Goal: Task Accomplishment & Management: Use online tool/utility

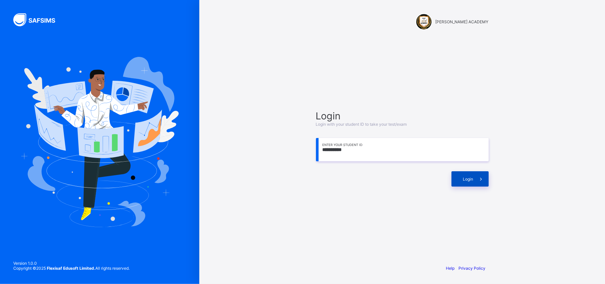
type input "**********"
click at [471, 178] on span "Login" at bounding box center [468, 178] width 10 height 5
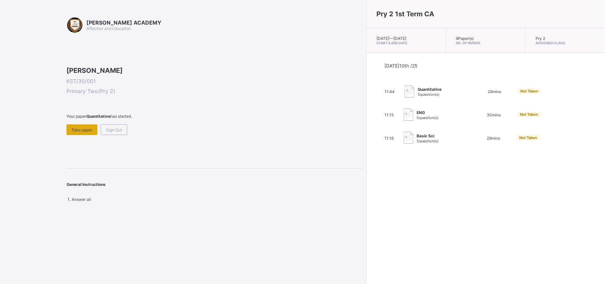
click at [82, 132] on span "Take paper" at bounding box center [81, 129] width 21 height 5
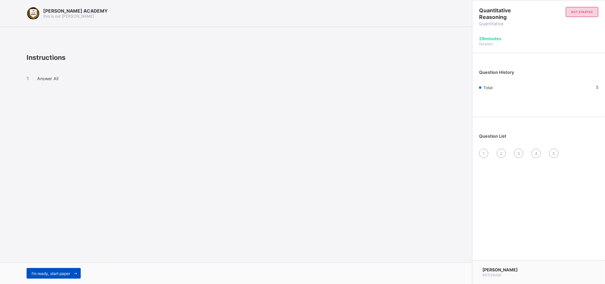
click at [56, 272] on span "I’m ready, start paper" at bounding box center [51, 273] width 39 height 5
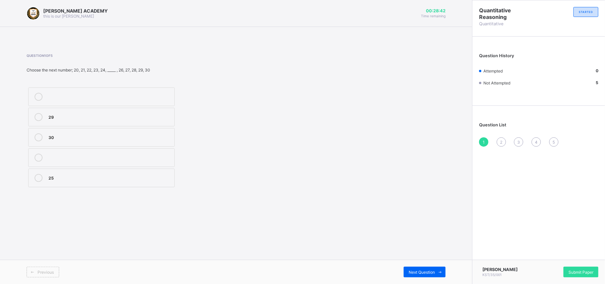
click at [72, 178] on div "25" at bounding box center [110, 177] width 123 height 7
click at [434, 273] on span "Next Question" at bounding box center [422, 271] width 26 height 5
click at [91, 158] on div "104" at bounding box center [110, 156] width 123 height 7
click at [412, 270] on span "Next Question" at bounding box center [422, 271] width 26 height 5
click at [154, 96] on div "20" at bounding box center [110, 96] width 123 height 7
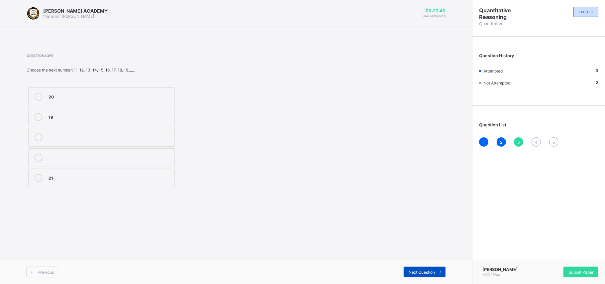
click at [427, 271] on span "Next Question" at bounding box center [422, 271] width 26 height 5
click at [76, 96] on div "209" at bounding box center [110, 96] width 123 height 7
click at [435, 268] on div "Next Question" at bounding box center [425, 271] width 42 height 11
drag, startPoint x: 435, startPoint y: 268, endPoint x: 383, endPoint y: 203, distance: 82.8
click at [383, 203] on div "[PERSON_NAME] ACADEMY this is our [PERSON_NAME] 00:27:09 Time remaining Questio…" at bounding box center [236, 142] width 472 height 284
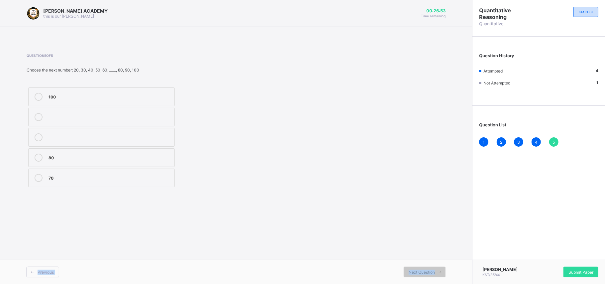
click at [128, 180] on div "70" at bounding box center [110, 177] width 123 height 7
click at [577, 272] on span "Submit Paper" at bounding box center [580, 271] width 25 height 5
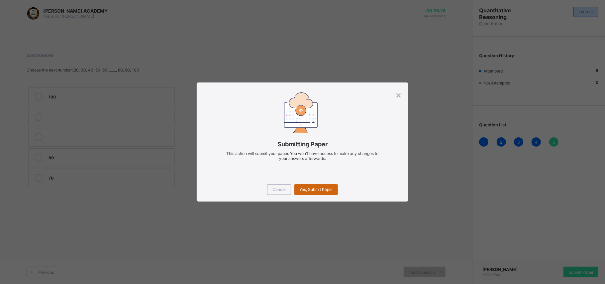
click at [318, 185] on div "Yes, Submit Paper" at bounding box center [316, 189] width 44 height 11
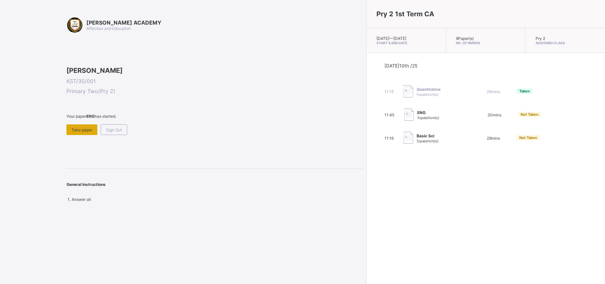
click at [92, 132] on span "Take paper" at bounding box center [81, 129] width 21 height 5
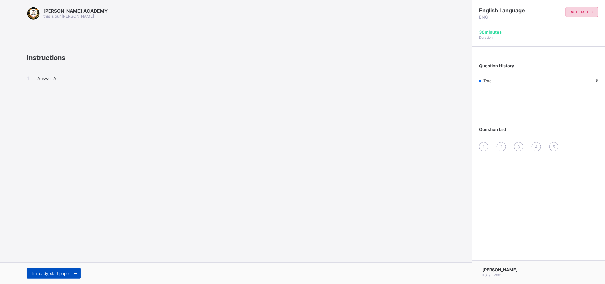
click at [65, 268] on div "I’m ready, start paper" at bounding box center [54, 273] width 54 height 11
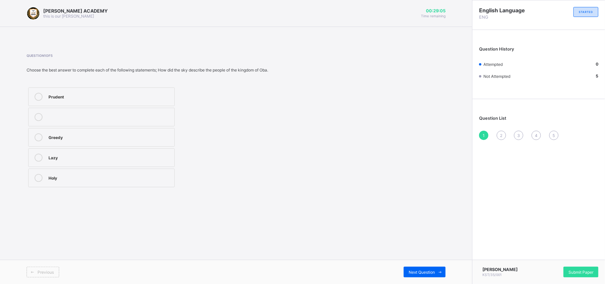
click at [88, 156] on div "Lazy" at bounding box center [110, 156] width 123 height 7
click at [413, 270] on span "Next Question" at bounding box center [422, 271] width 26 height 5
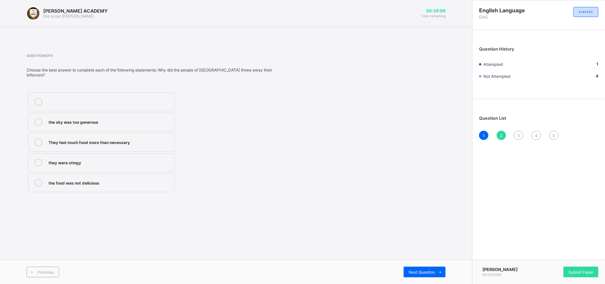
click at [43, 144] on div at bounding box center [38, 142] width 13 height 8
click at [437, 271] on span at bounding box center [440, 271] width 11 height 11
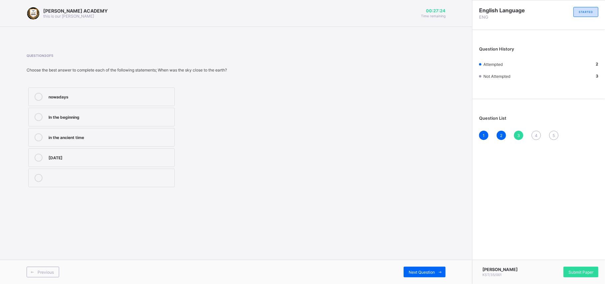
click at [162, 114] on div "In the beginning" at bounding box center [110, 116] width 123 height 7
click at [431, 268] on div "Next Question" at bounding box center [425, 271] width 42 height 11
click at [126, 174] on label "Sad" at bounding box center [101, 177] width 146 height 19
click at [127, 173] on label "Sad" at bounding box center [101, 177] width 146 height 19
click at [430, 266] on div "Previous Next Question" at bounding box center [236, 271] width 472 height 24
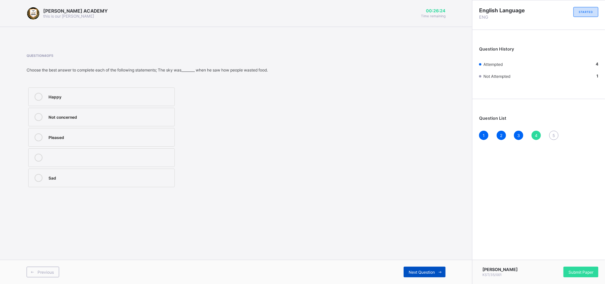
click at [430, 269] on div "Next Question" at bounding box center [425, 271] width 42 height 11
click at [121, 94] on div "Food" at bounding box center [110, 96] width 123 height 7
click at [578, 272] on span "Submit Paper" at bounding box center [580, 271] width 25 height 5
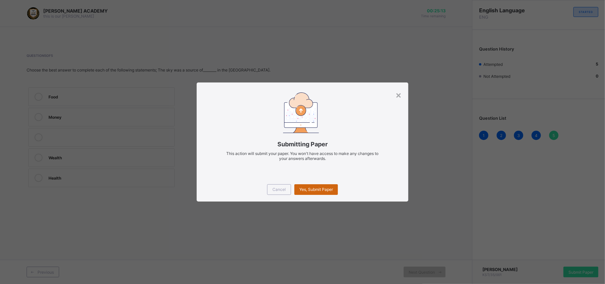
click at [322, 187] on span "Yes, Submit Paper" at bounding box center [316, 189] width 34 height 5
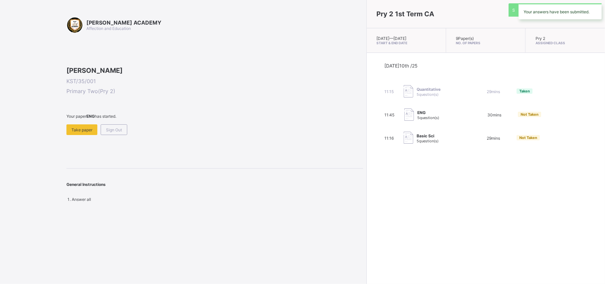
click at [366, 187] on div "Pry 2 1st Term CA [DATE] — [DATE] Start & End Date 9 Paper(s) No. of Papers Pry…" at bounding box center [485, 142] width 239 height 284
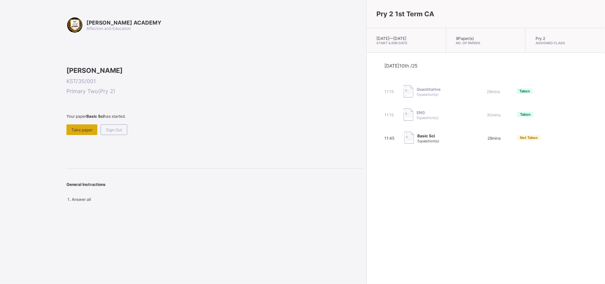
click at [84, 132] on span "Take paper" at bounding box center [81, 129] width 21 height 5
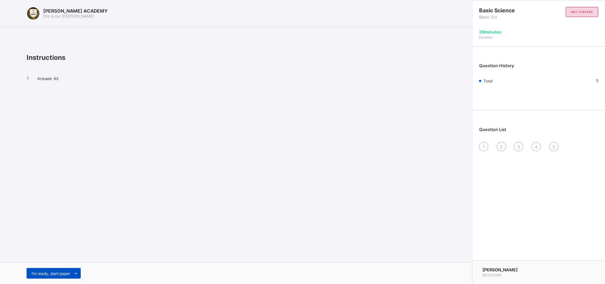
click at [68, 269] on div "I’m ready, start paper" at bounding box center [54, 273] width 54 height 11
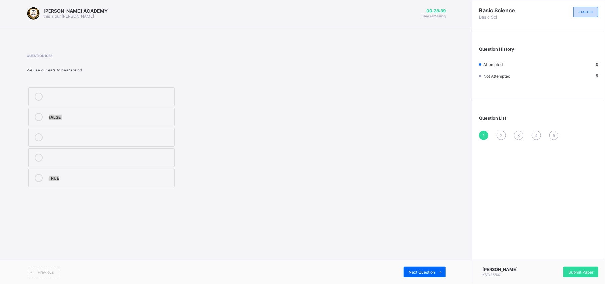
drag, startPoint x: 207, startPoint y: 197, endPoint x: 213, endPoint y: 125, distance: 72.3
click at [213, 125] on div "Question 1 of 5 We use our ears to hear sound FALSE TRUE" at bounding box center [236, 121] width 419 height 155
click at [166, 113] on div "FALSE" at bounding box center [110, 116] width 123 height 7
click at [426, 266] on div "Next Question" at bounding box center [425, 271] width 42 height 11
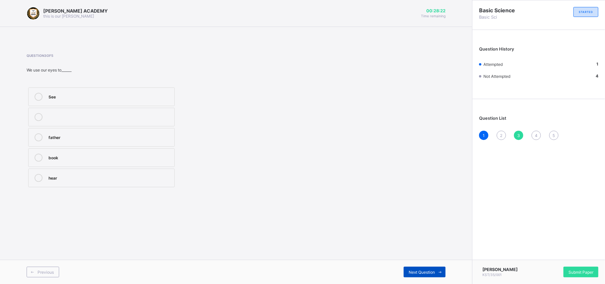
click at [426, 266] on div "Next Question" at bounding box center [425, 271] width 42 height 11
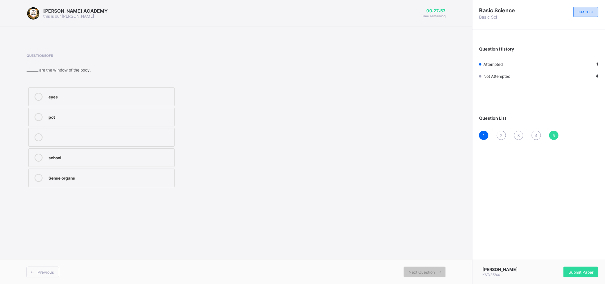
click at [166, 177] on div "Sense organs" at bounding box center [110, 177] width 123 height 7
click at [589, 270] on span "Submit Paper" at bounding box center [580, 271] width 25 height 5
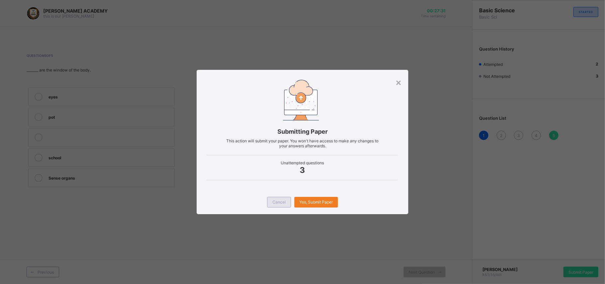
click at [275, 201] on span "Cancel" at bounding box center [278, 201] width 13 height 5
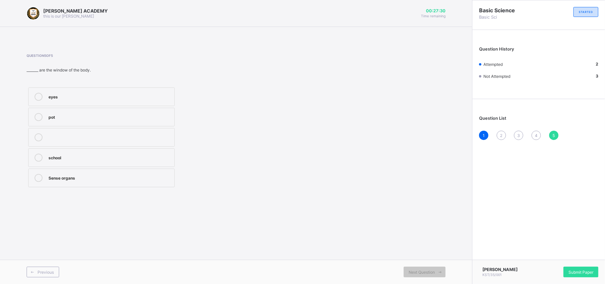
click at [502, 135] on span "2" at bounding box center [501, 135] width 2 height 5
click at [150, 118] on div "Chalkboard" at bounding box center [110, 116] width 123 height 7
click at [418, 267] on div "Next Question" at bounding box center [425, 271] width 42 height 11
click at [152, 91] on label "See" at bounding box center [101, 96] width 146 height 19
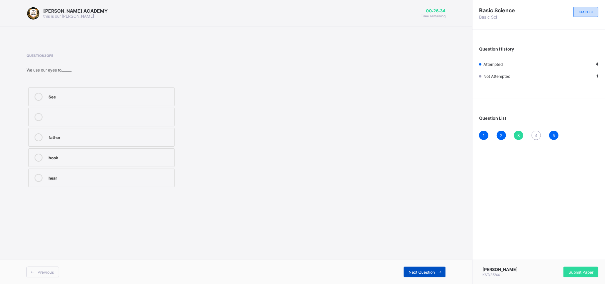
click at [429, 269] on span "Next Question" at bounding box center [422, 271] width 26 height 5
click at [160, 111] on label "5" at bounding box center [101, 117] width 146 height 19
click at [416, 267] on div "Next Question" at bounding box center [425, 271] width 42 height 11
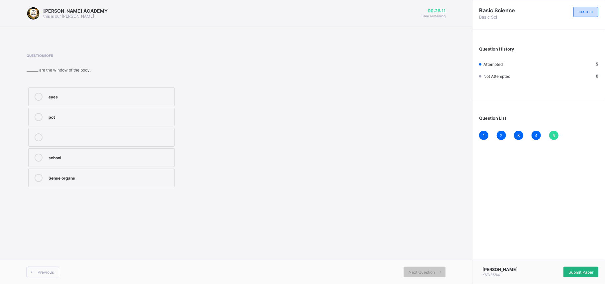
click at [582, 271] on span "Submit Paper" at bounding box center [580, 271] width 25 height 5
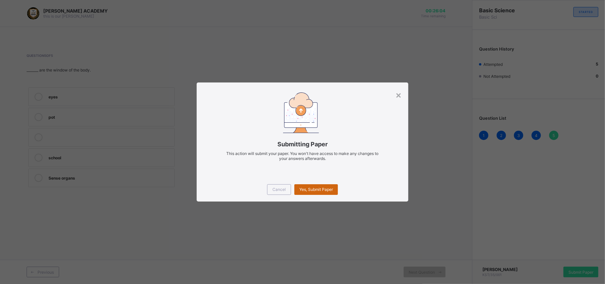
click at [319, 187] on span "Yes, Submit Paper" at bounding box center [316, 189] width 34 height 5
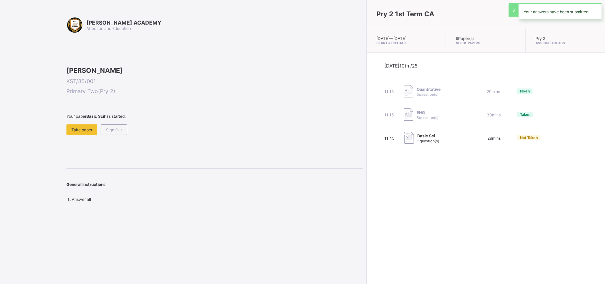
click at [319, 187] on div "[PERSON_NAME] ACADEMY Affection and Education [PERSON_NAME] KST/35/001 Primary …" at bounding box center [302, 142] width 605 height 284
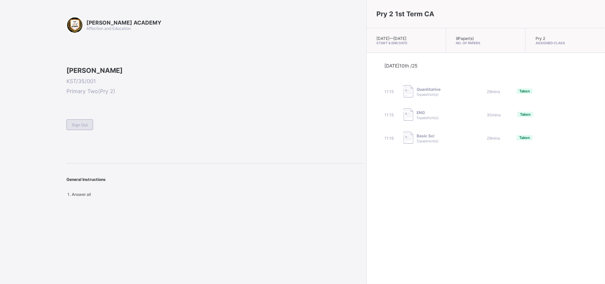
click at [76, 127] on span "Sign Out" at bounding box center [80, 124] width 16 height 5
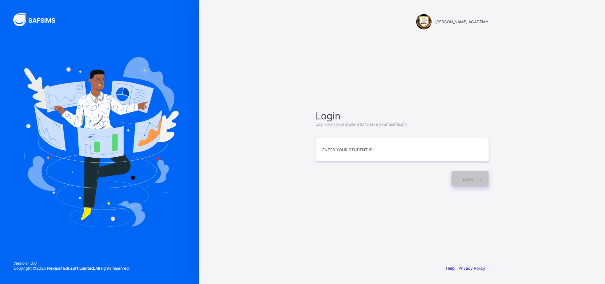
click at [434, 88] on div "Login Login with your student ID to take your test/exam Enter your Student ID L…" at bounding box center [402, 148] width 186 height 195
